Goal: Navigation & Orientation: Find specific page/section

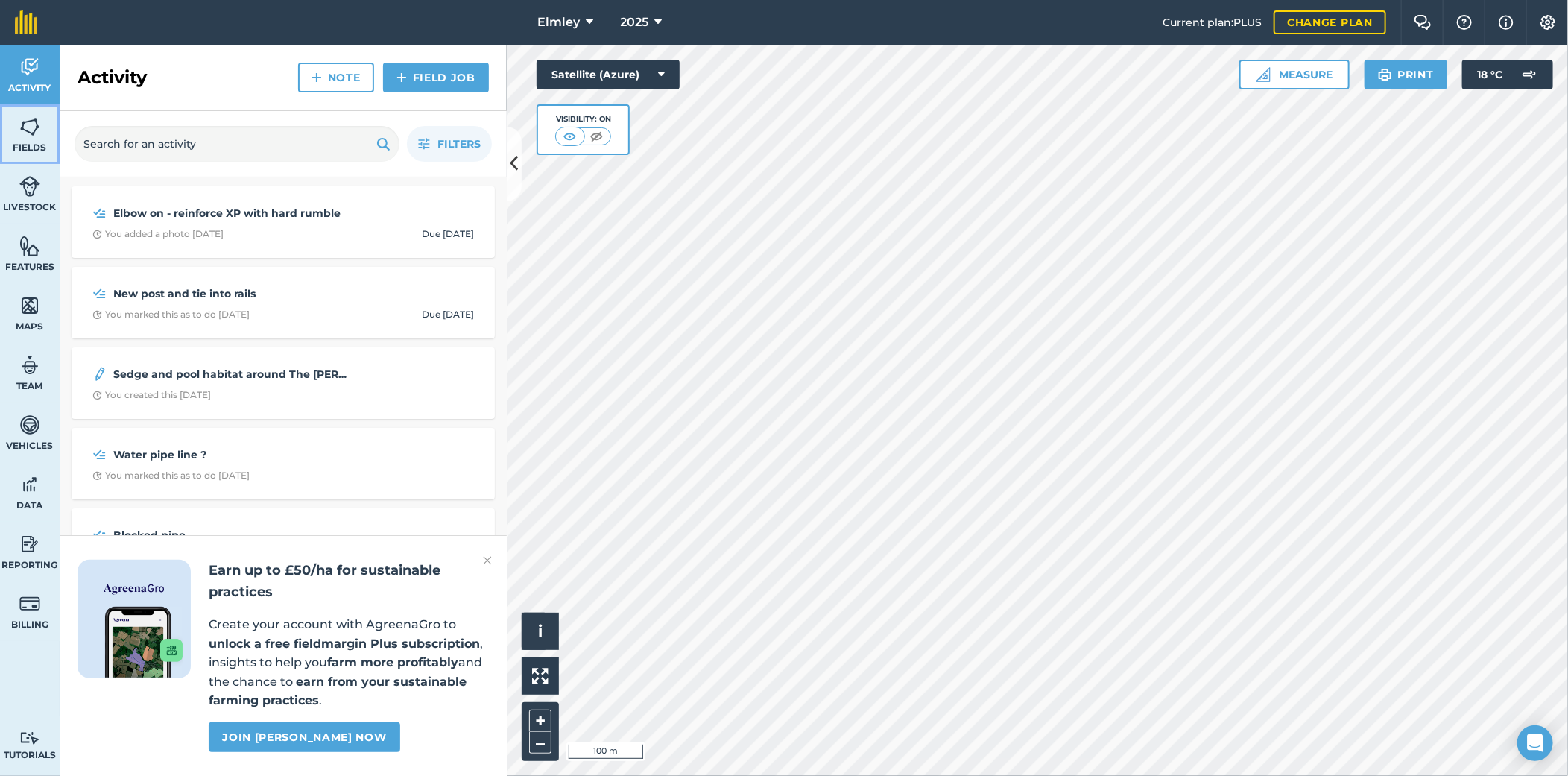
click at [26, 134] on img at bounding box center [29, 127] width 21 height 23
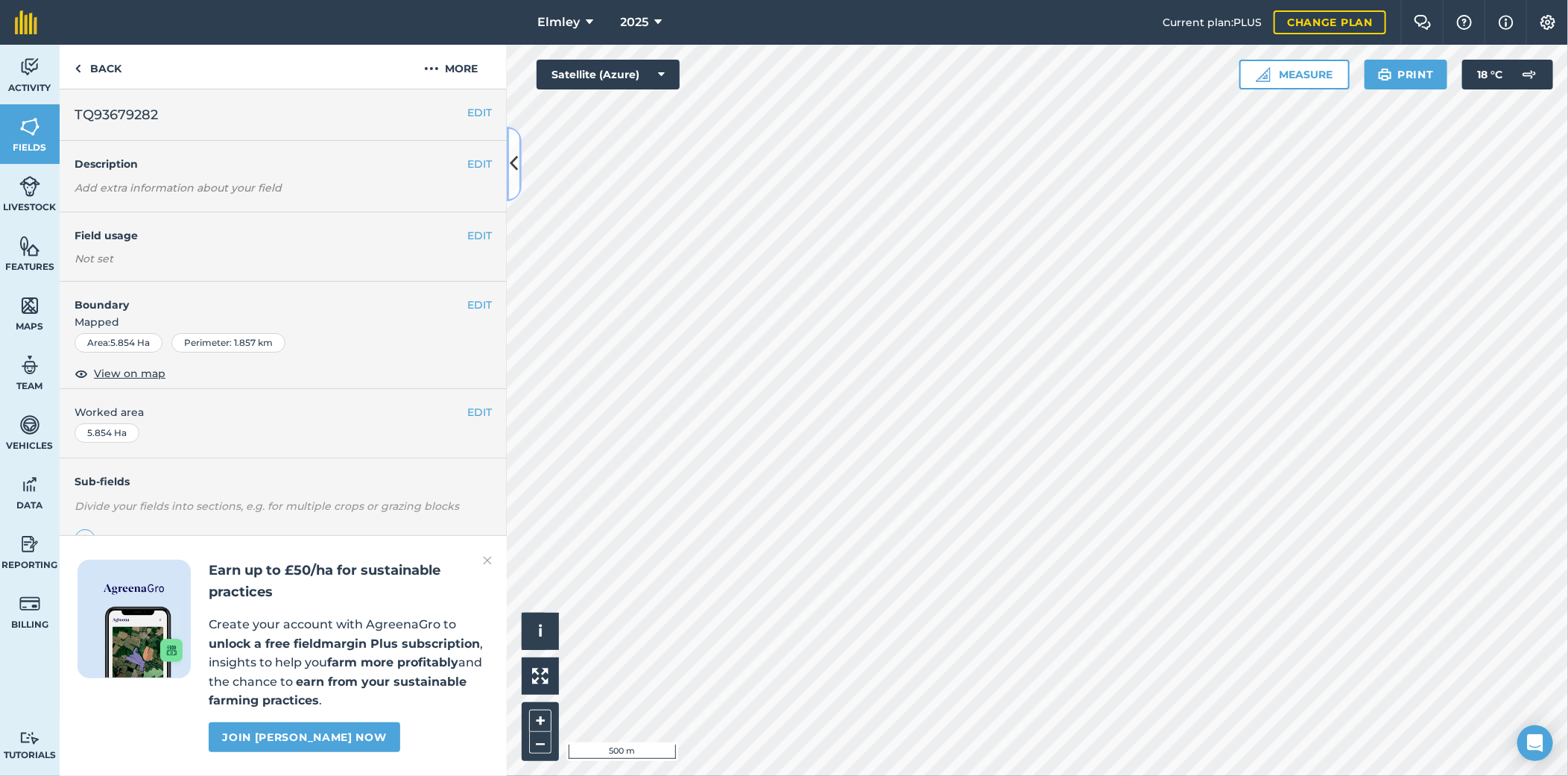
click at [515, 161] on icon at bounding box center [514, 164] width 9 height 26
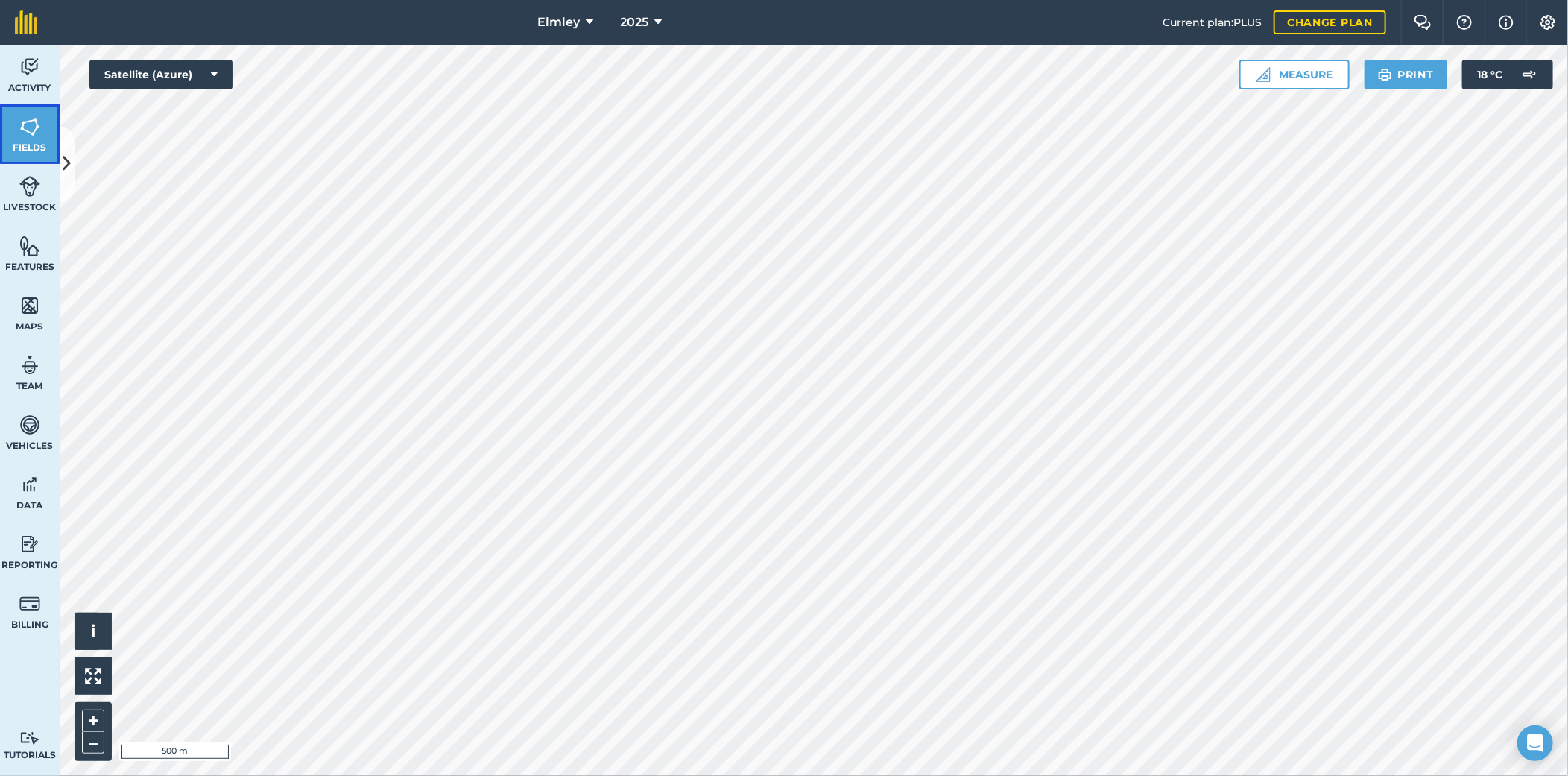
click at [26, 134] on img at bounding box center [29, 127] width 21 height 23
click at [70, 162] on button at bounding box center [67, 164] width 15 height 75
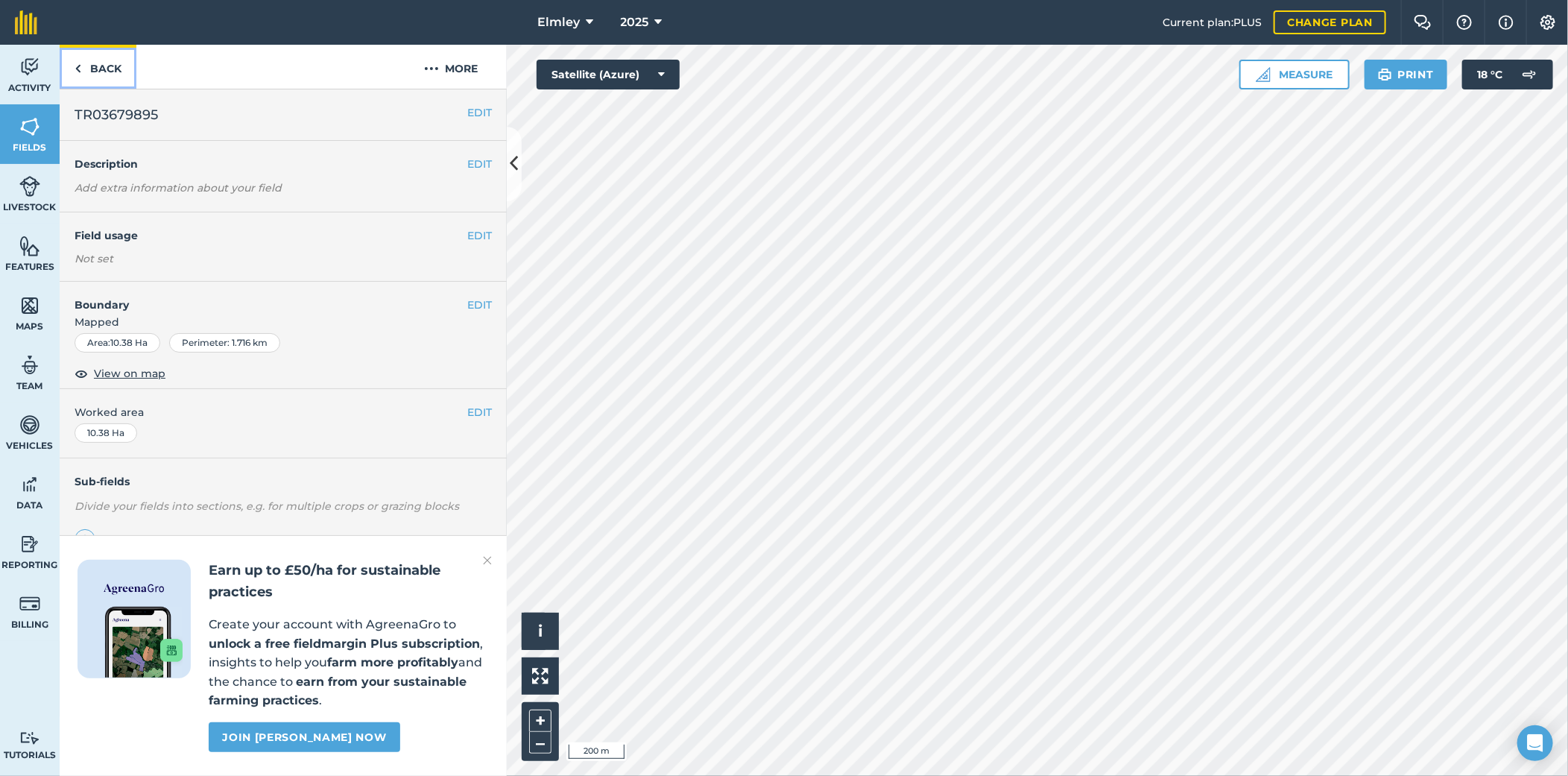
click at [102, 69] on link "Back" at bounding box center [97, 66] width 77 height 44
click at [78, 70] on img at bounding box center [78, 68] width 7 height 18
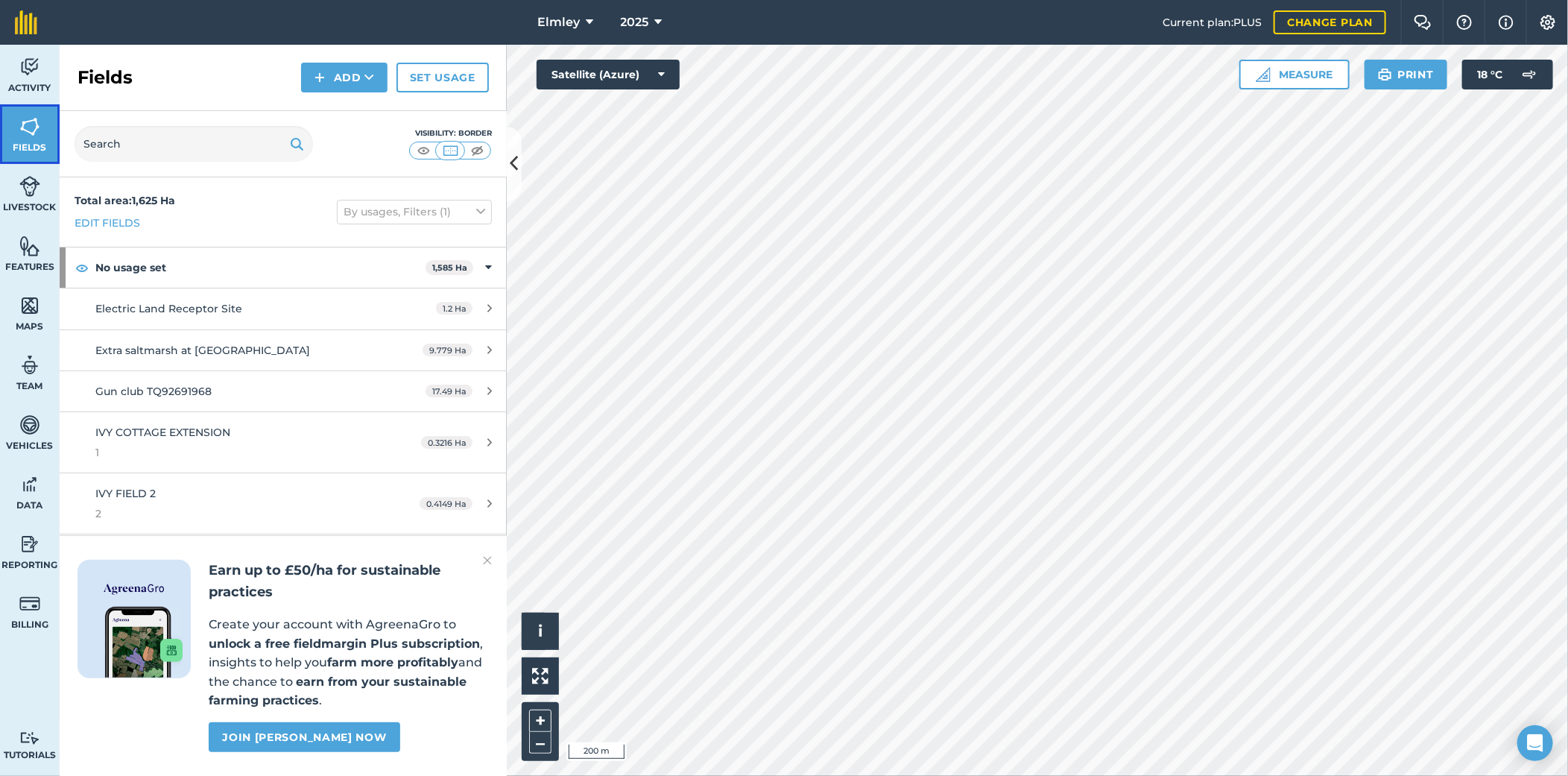
click at [12, 122] on link "Fields" at bounding box center [29, 133] width 60 height 60
drag, startPoint x: 33, startPoint y: 181, endPoint x: 44, endPoint y: 174, distance: 13.0
click at [34, 181] on img at bounding box center [29, 186] width 21 height 23
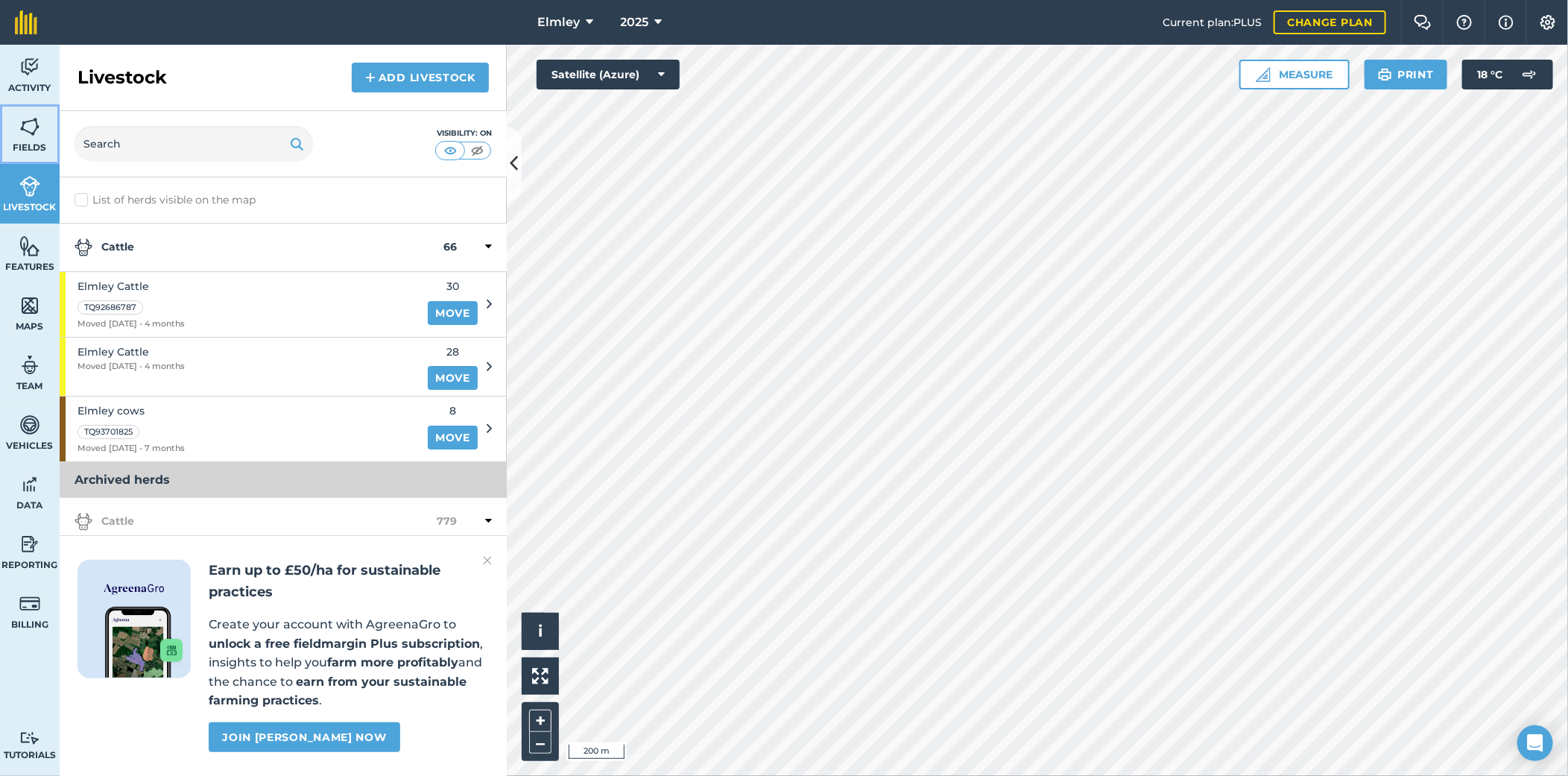
click at [36, 123] on img at bounding box center [29, 127] width 21 height 23
